Goal: Task Accomplishment & Management: Use online tool/utility

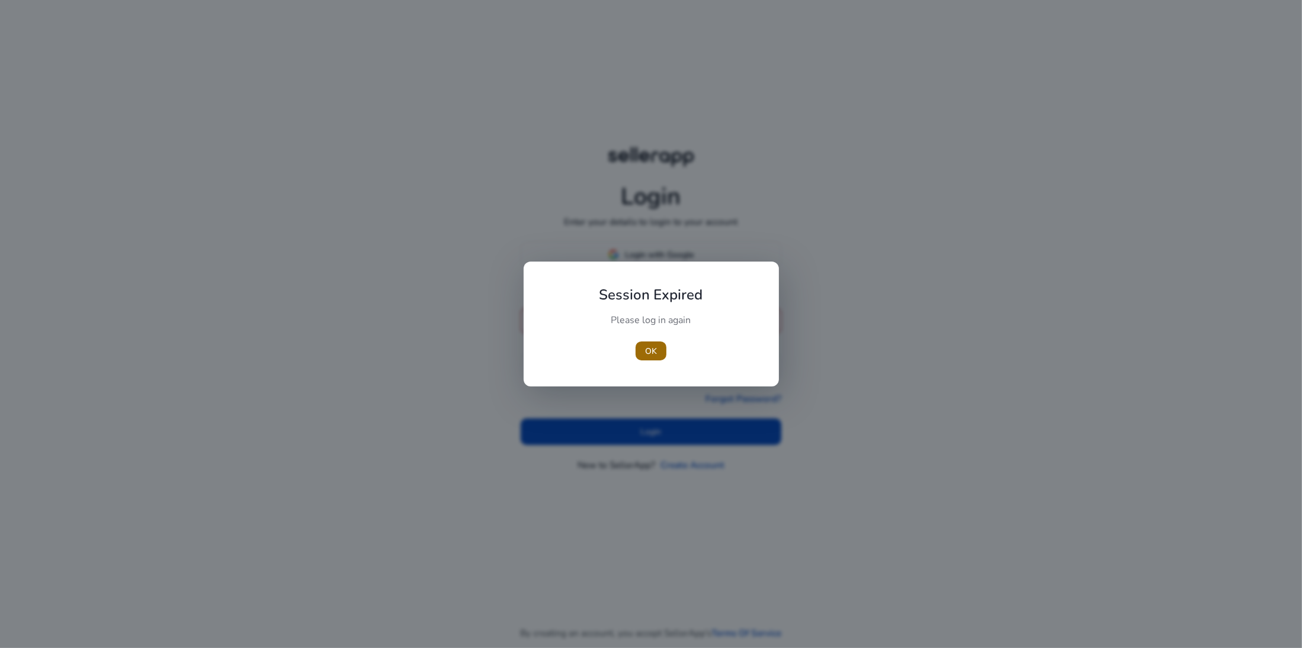
type input "**********"
click at [653, 357] on span "button" at bounding box center [650, 351] width 31 height 28
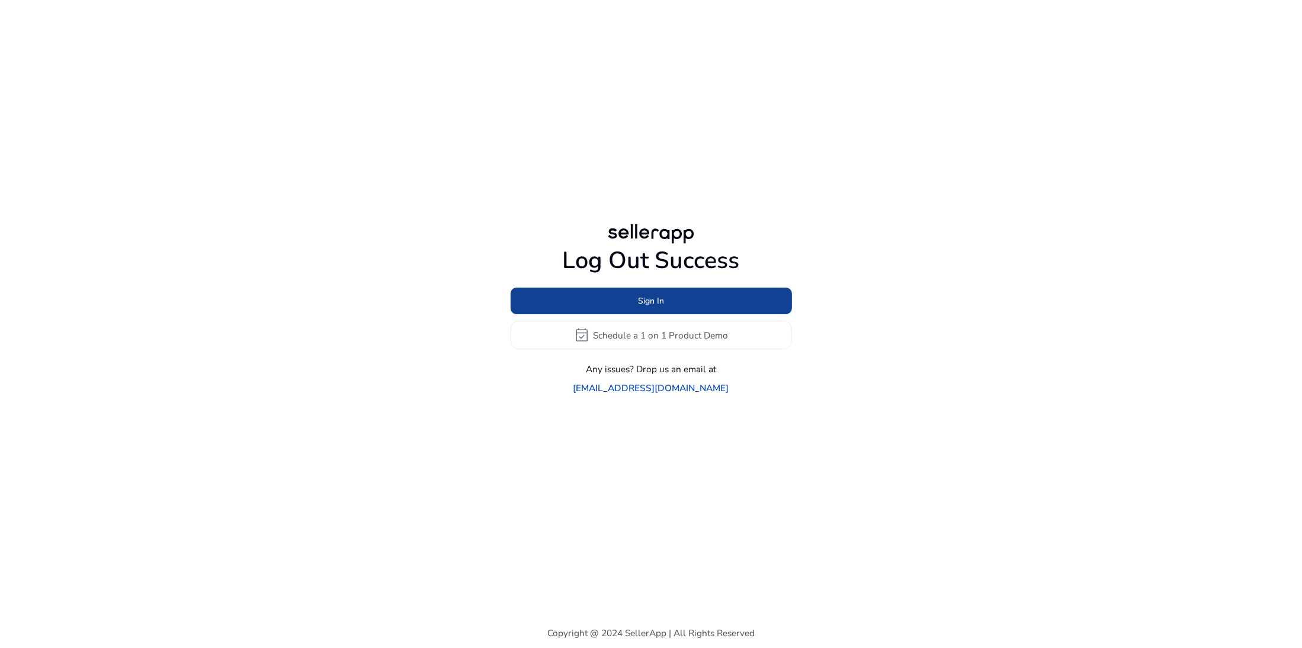
click at [644, 307] on span "Sign In" at bounding box center [651, 301] width 26 height 12
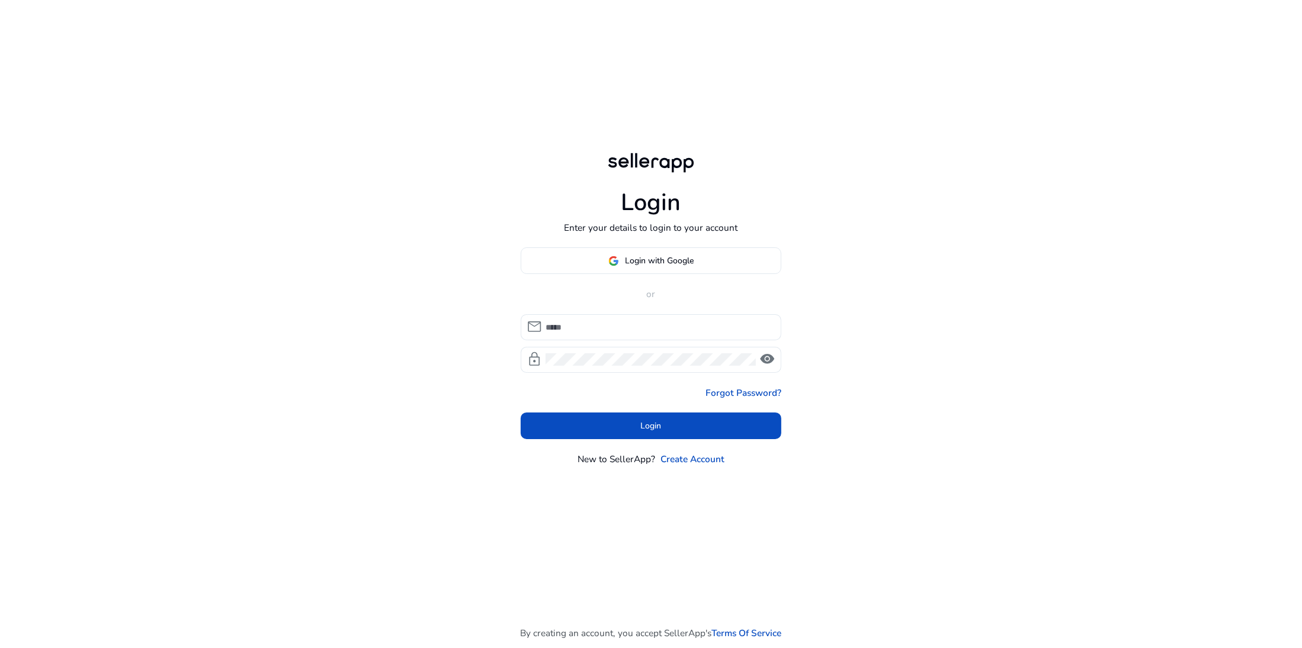
type input "**********"
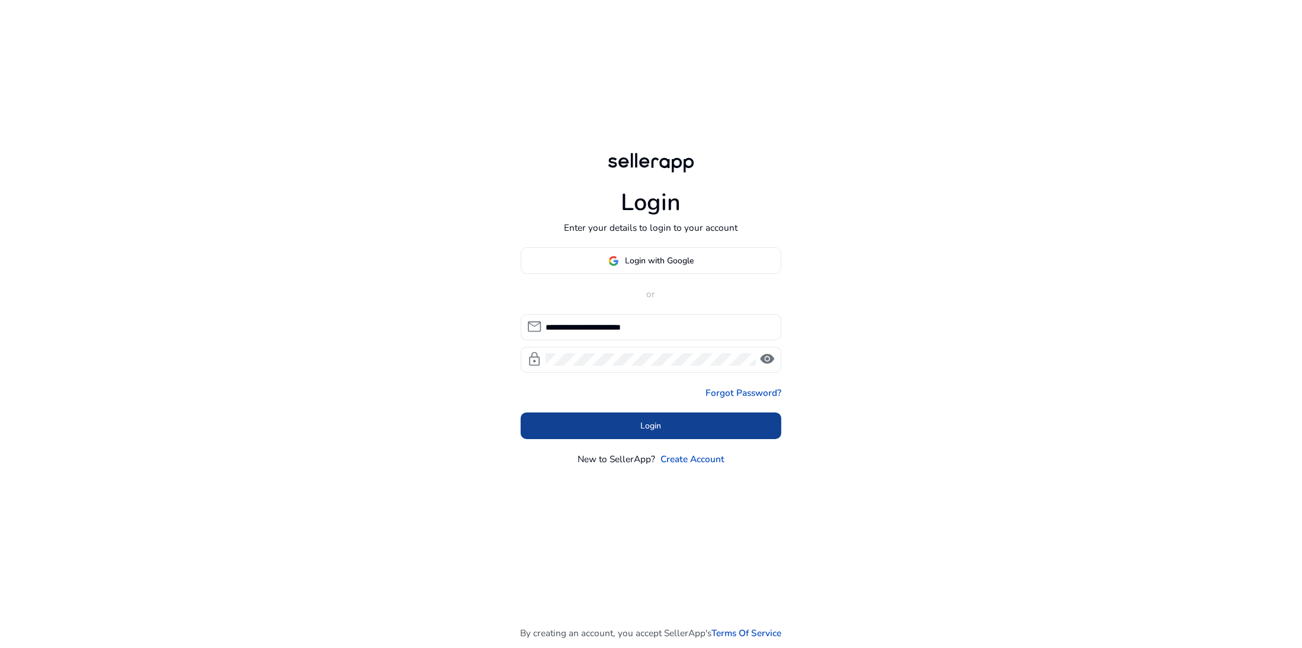
click at [604, 421] on span at bounding box center [651, 426] width 261 height 28
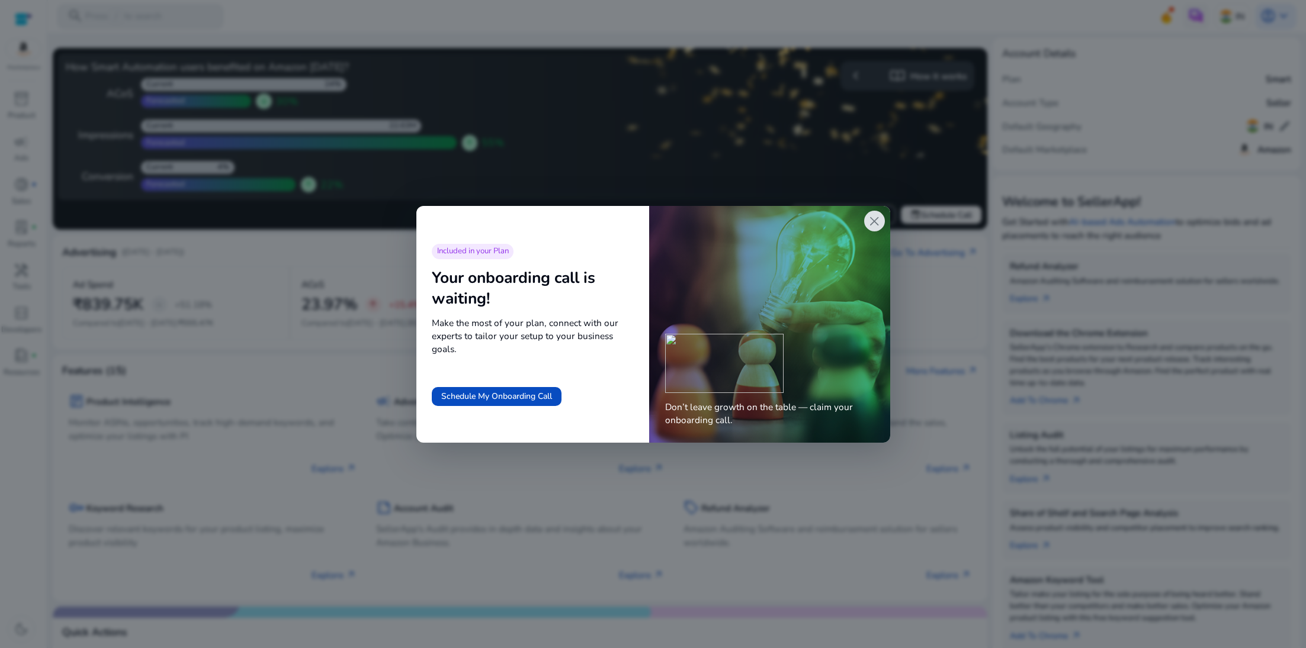
click at [885, 226] on div "Don’t leave growth on the table — claim your onboarding call." at bounding box center [769, 324] width 240 height 237
click at [866, 227] on span "close" at bounding box center [873, 221] width 15 height 15
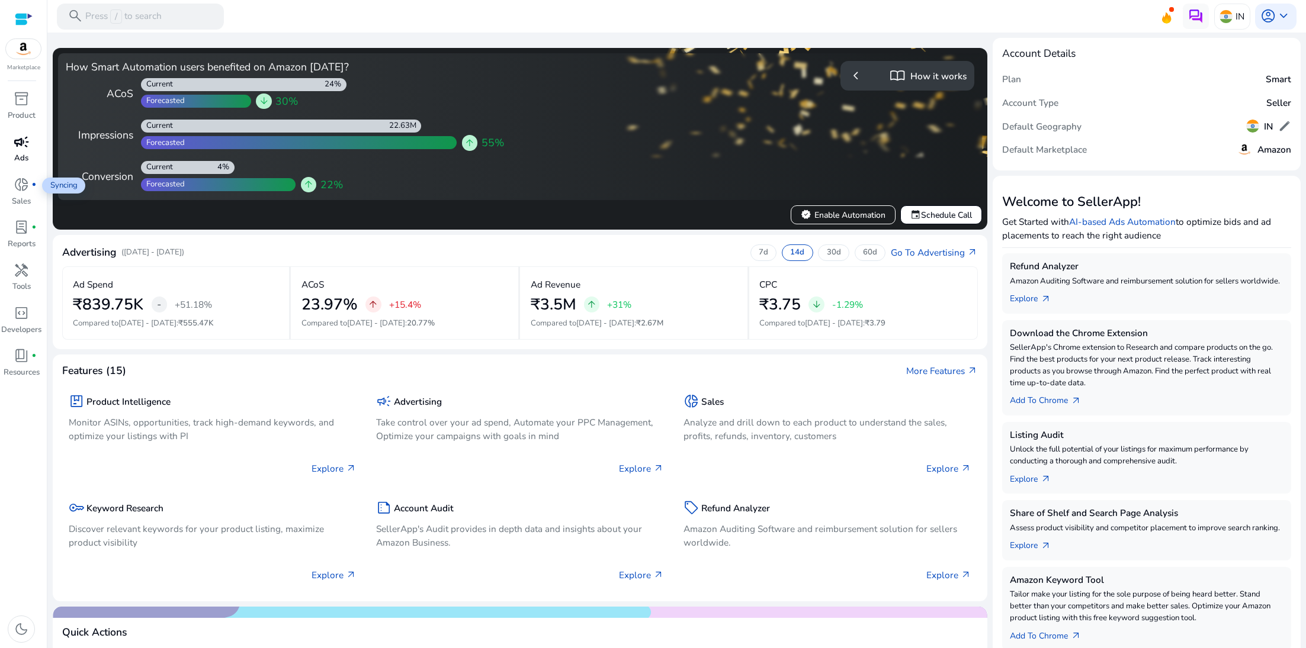
click at [21, 145] on span "campaign" at bounding box center [21, 141] width 15 height 15
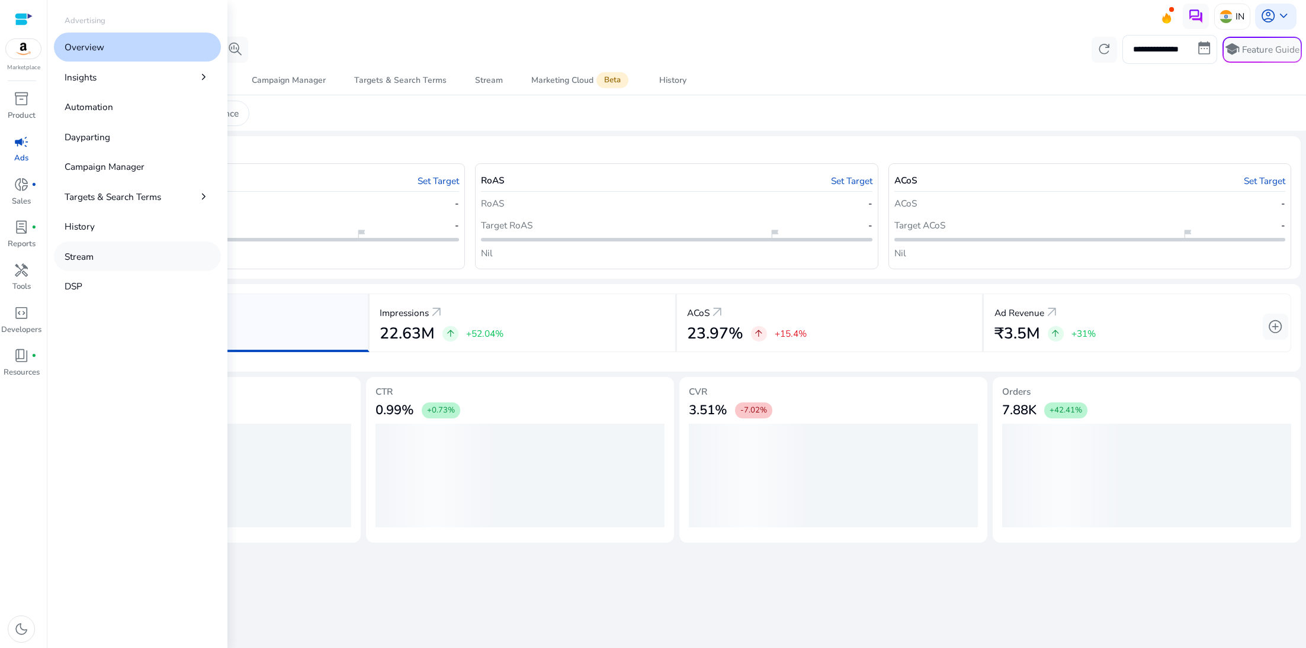
click at [102, 250] on link "Stream" at bounding box center [137, 256] width 167 height 29
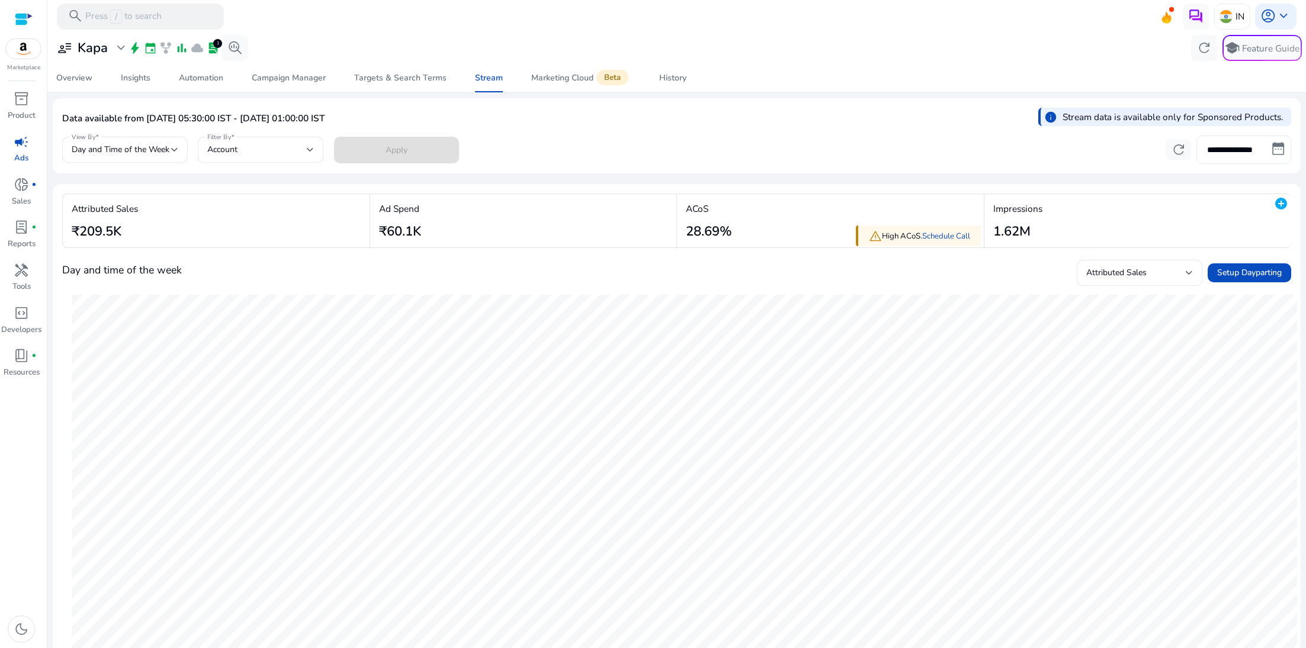
click at [1227, 151] on input "**********" at bounding box center [1243, 150] width 95 height 28
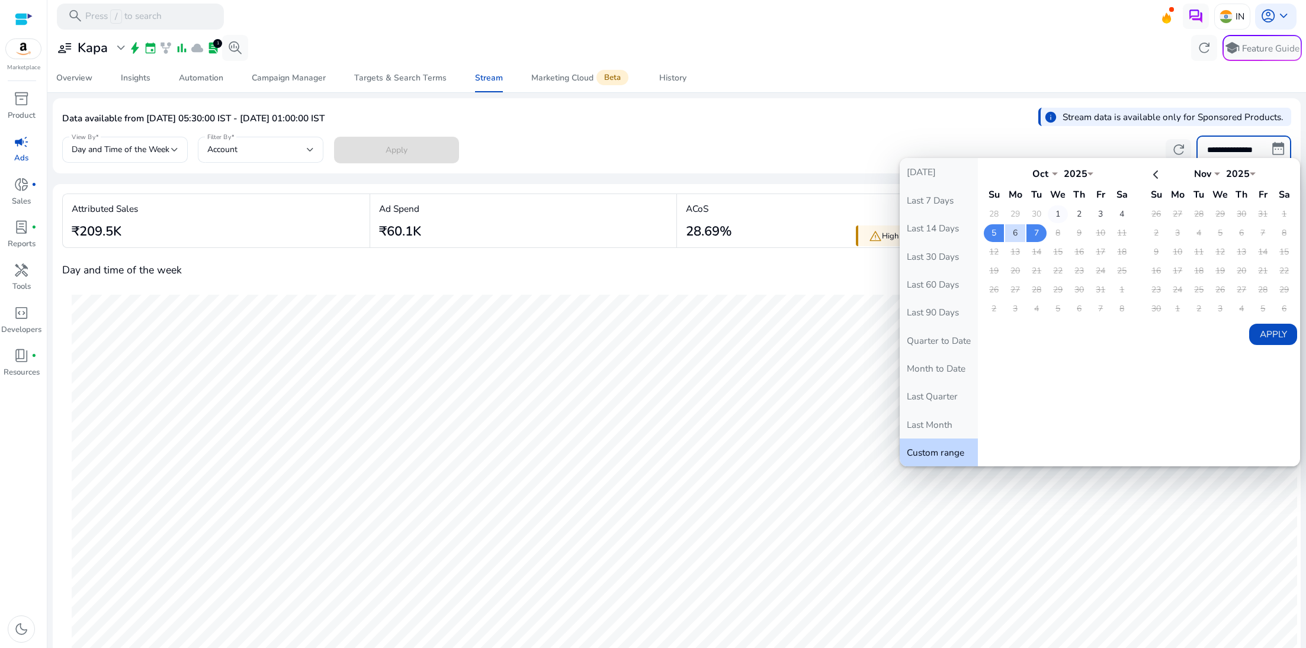
click at [1051, 211] on td "1" at bounding box center [1058, 214] width 20 height 18
click at [1032, 227] on td "7" at bounding box center [1036, 233] width 20 height 18
click at [1148, 176] on th at bounding box center [1156, 174] width 20 height 20
select select "*"
click at [1033, 173] on select "*** *** *** *** *** *** *** *** *** *** *** ***" at bounding box center [1040, 172] width 36 height 9
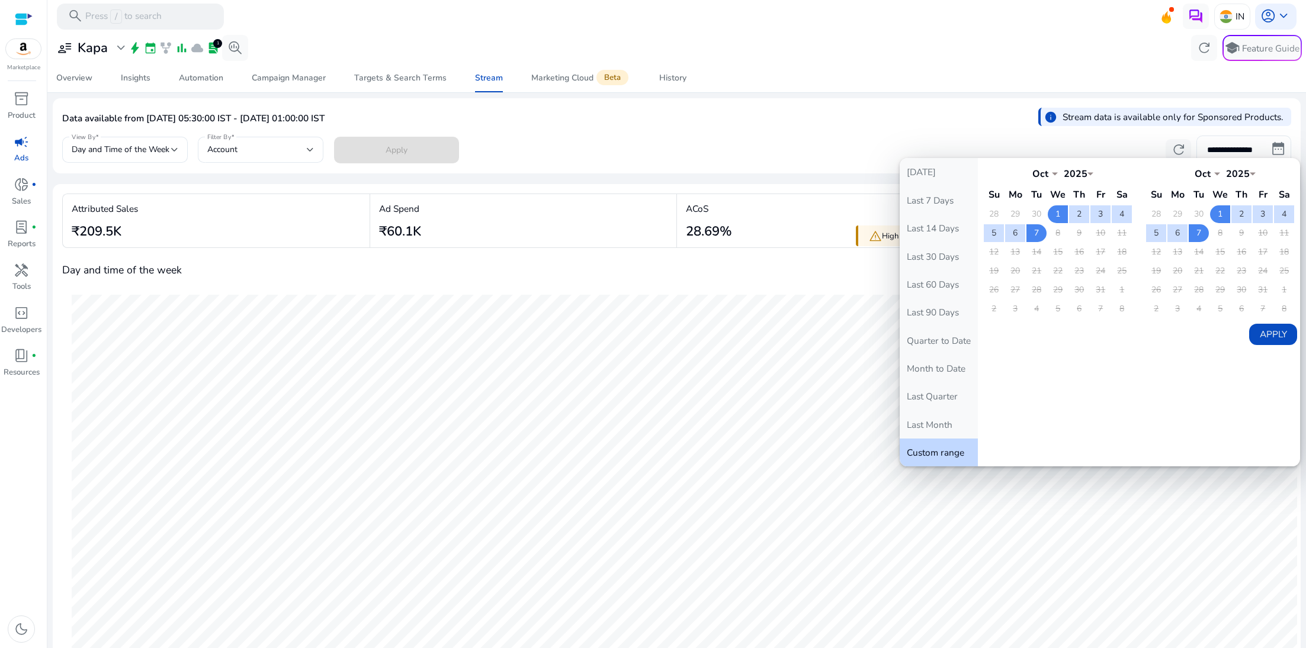
select select "*"
click at [1022, 168] on select "*** *** *** *** *** *** *** *** *** *** *** ***" at bounding box center [1040, 172] width 36 height 9
click at [1007, 285] on td "29" at bounding box center [1015, 290] width 20 height 18
click at [1190, 235] on td "7" at bounding box center [1199, 233] width 20 height 18
click at [1257, 327] on button "Apply" at bounding box center [1273, 334] width 48 height 21
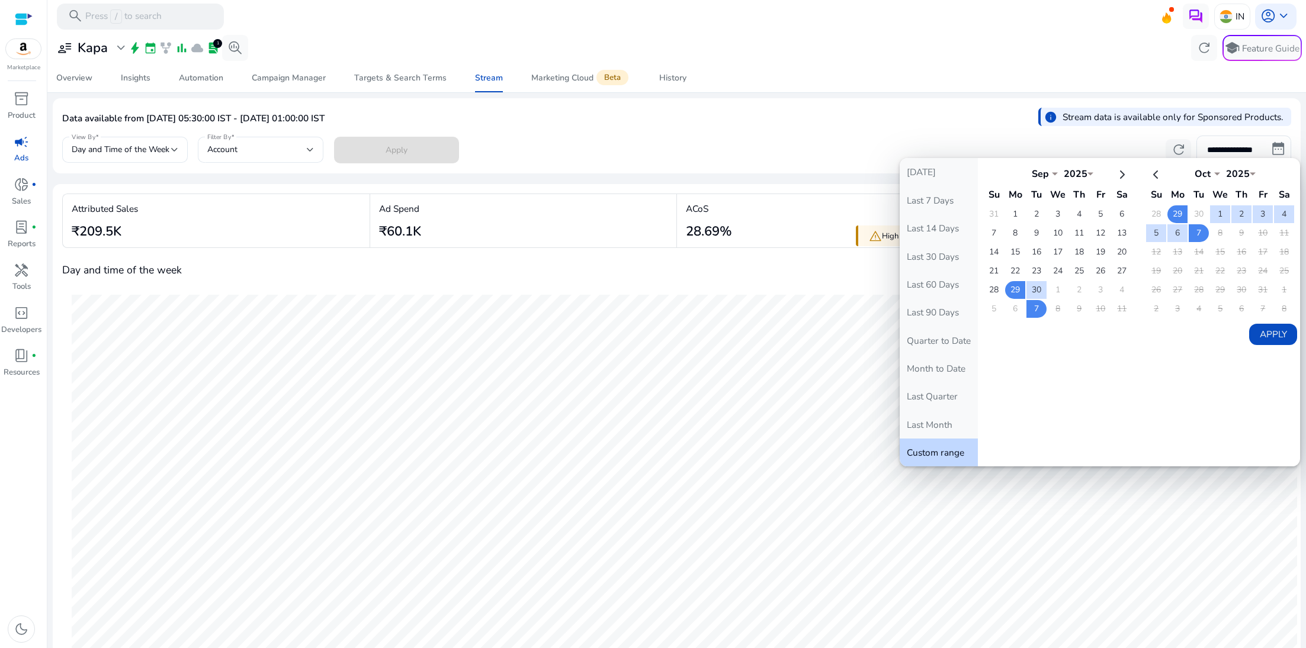
type input "**********"
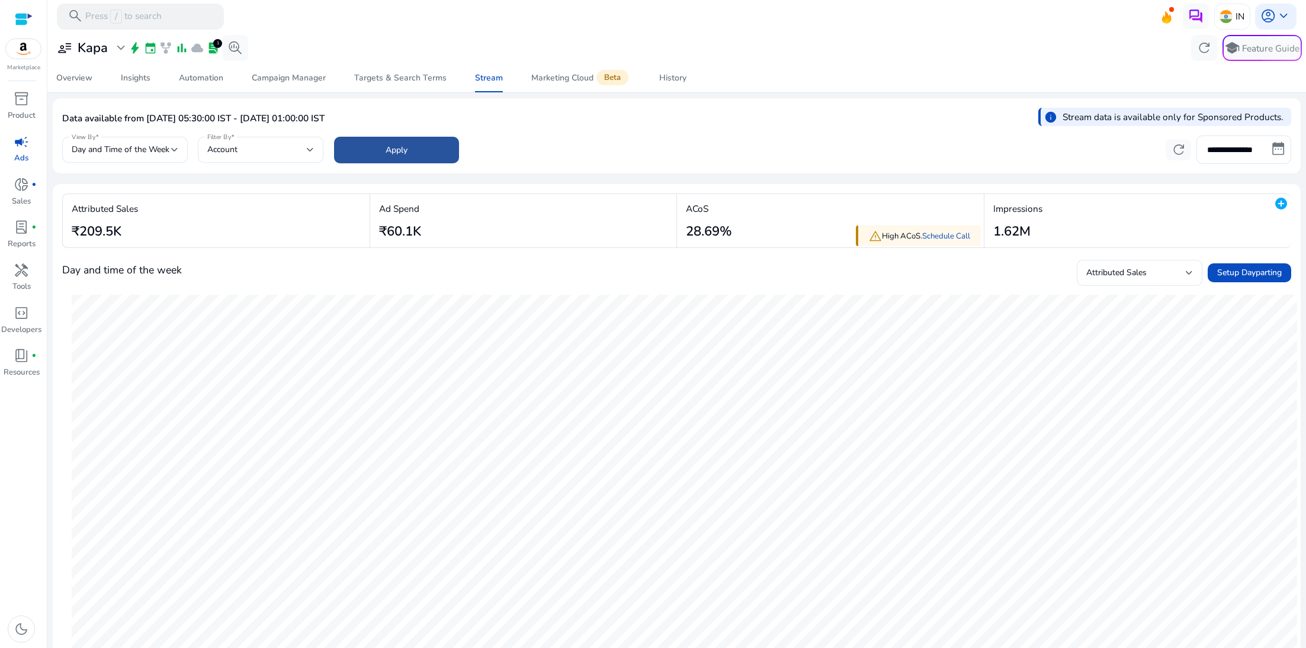
click at [415, 154] on span at bounding box center [396, 150] width 125 height 28
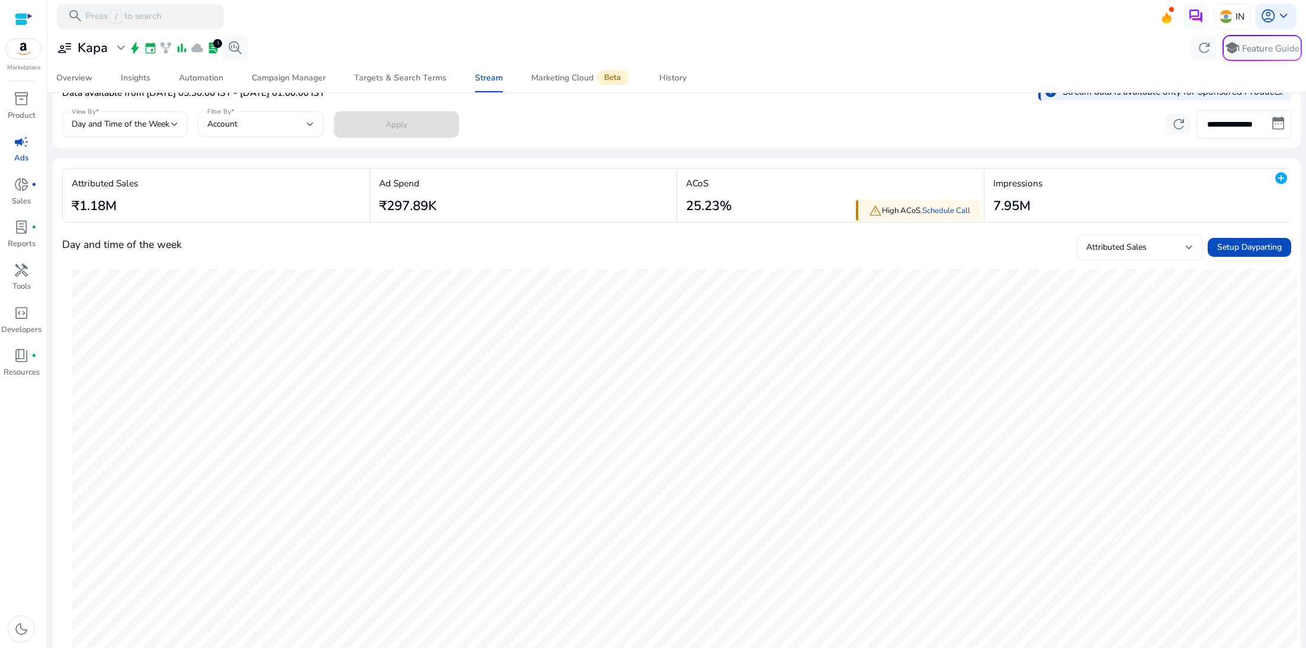
scroll to position [24, 0]
click at [1104, 248] on span "Attributed Sales" at bounding box center [1116, 248] width 60 height 11
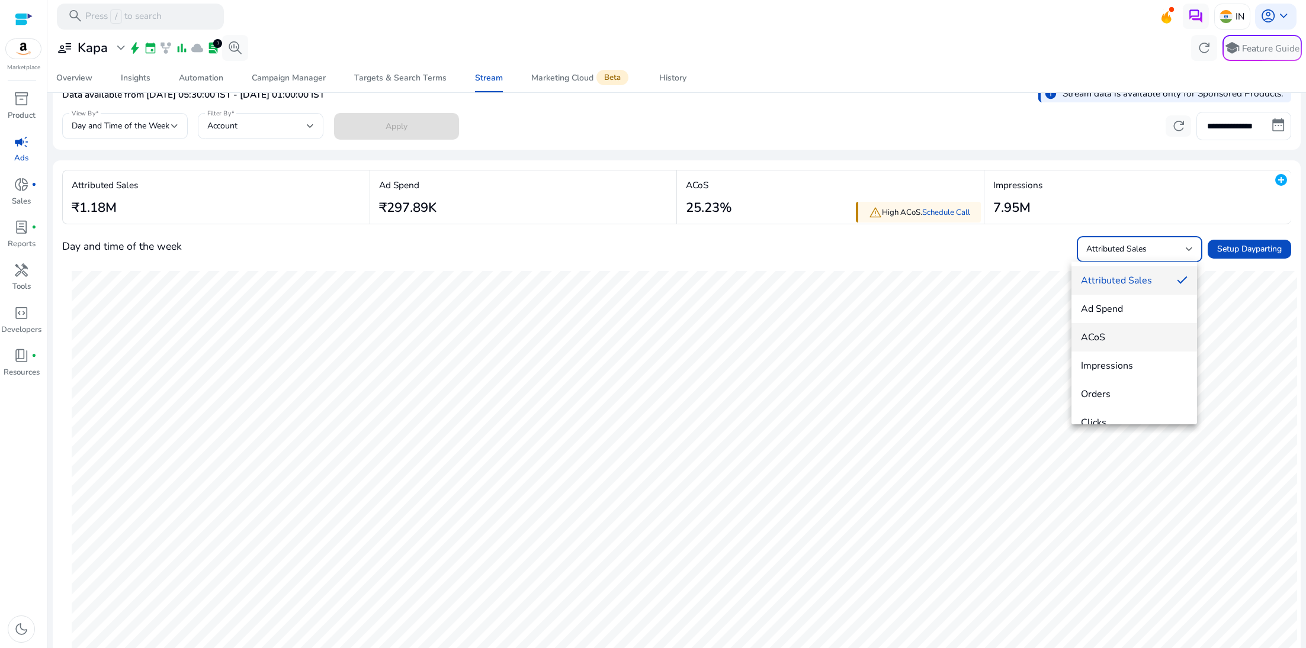
click at [1097, 333] on span "ACoS" at bounding box center [1134, 337] width 107 height 13
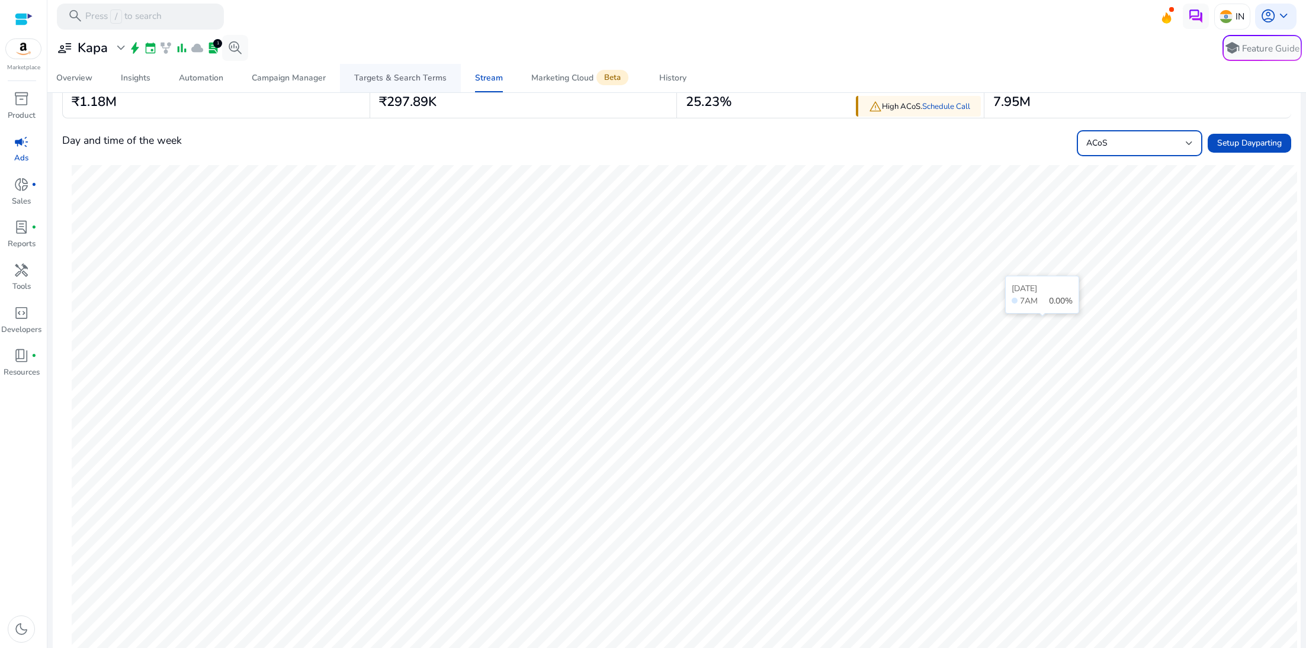
scroll to position [129, 0]
click at [1102, 144] on div "ACoS" at bounding box center [1135, 143] width 99 height 13
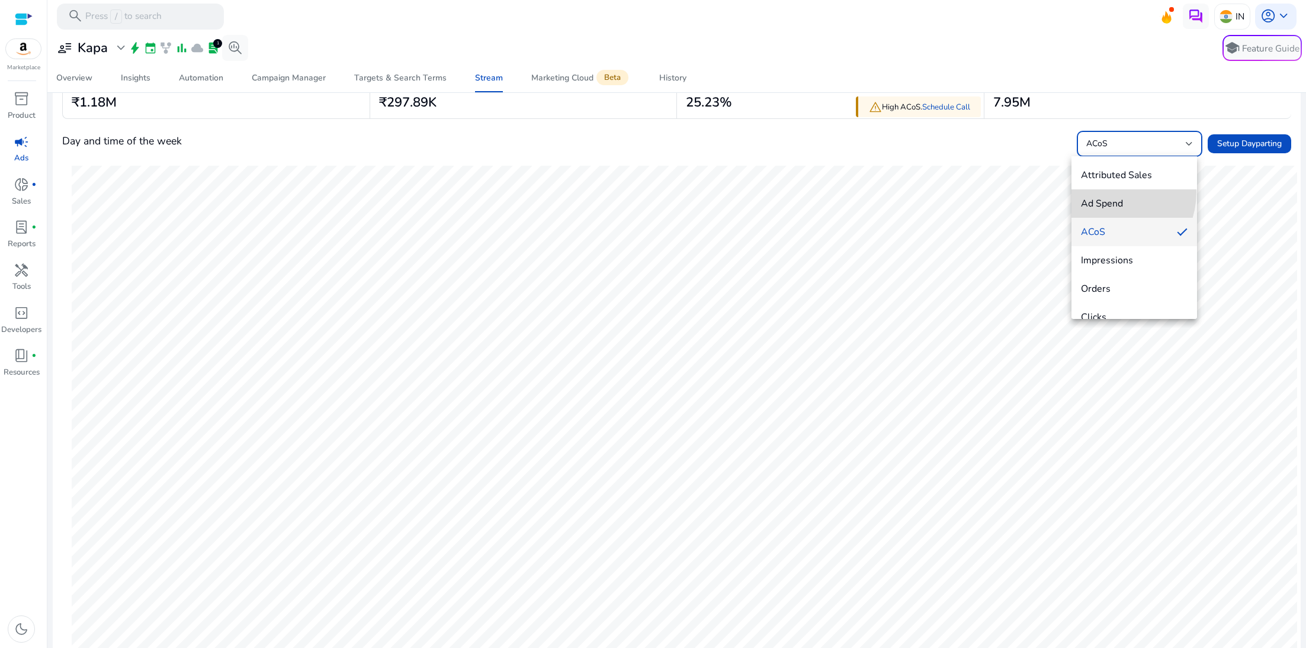
click at [1107, 192] on mat-option "Ad Spend" at bounding box center [1134, 204] width 126 height 28
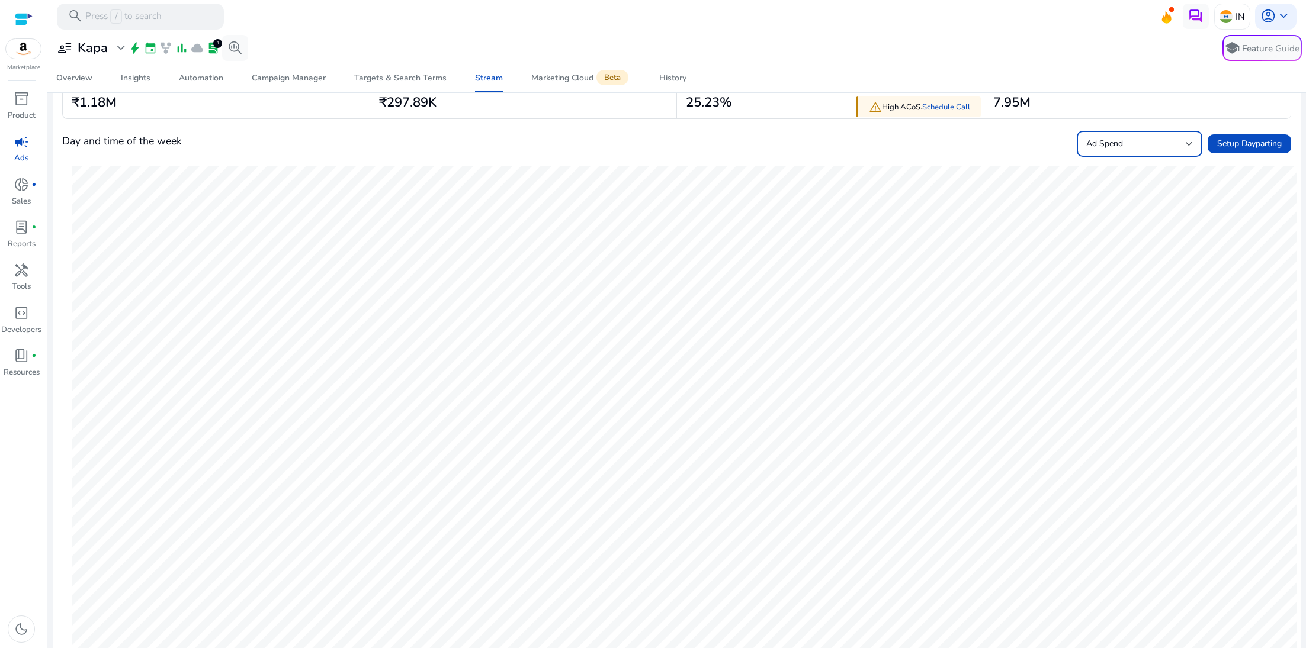
click at [1132, 155] on div "Ad Spend" at bounding box center [1139, 144] width 107 height 26
click at [1118, 239] on mat-option "ACoS" at bounding box center [1134, 232] width 126 height 28
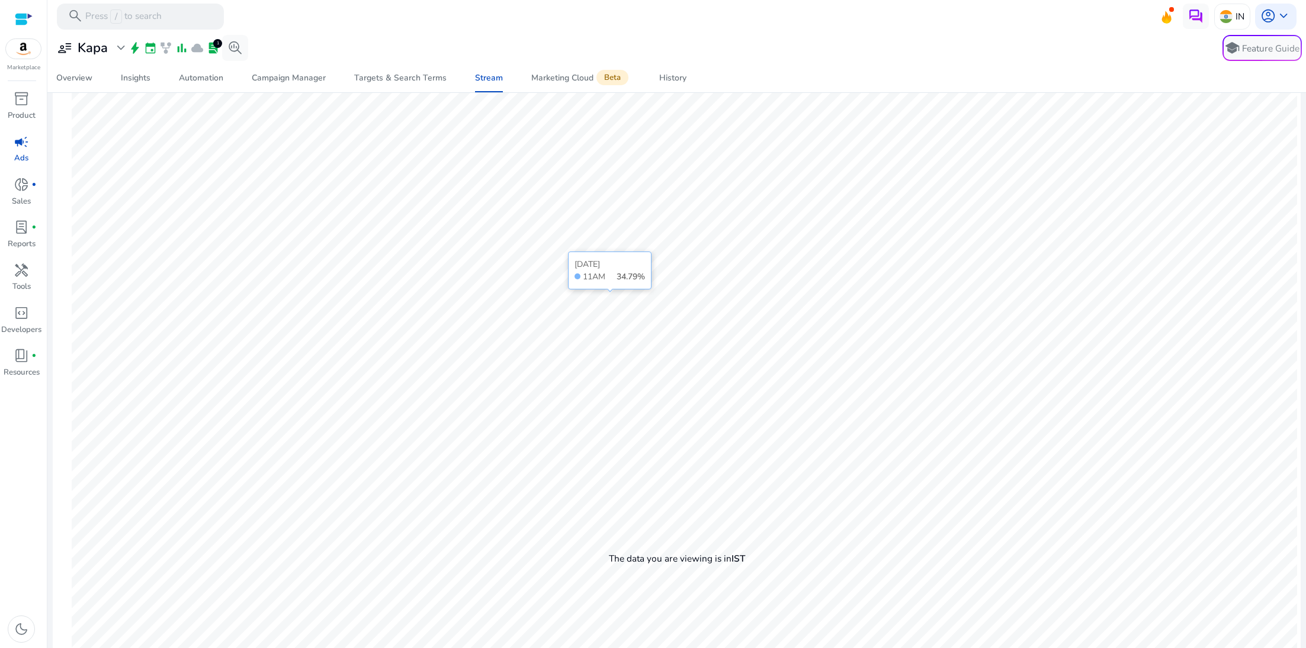
scroll to position [0, 0]
